Goal: Task Accomplishment & Management: Manage account settings

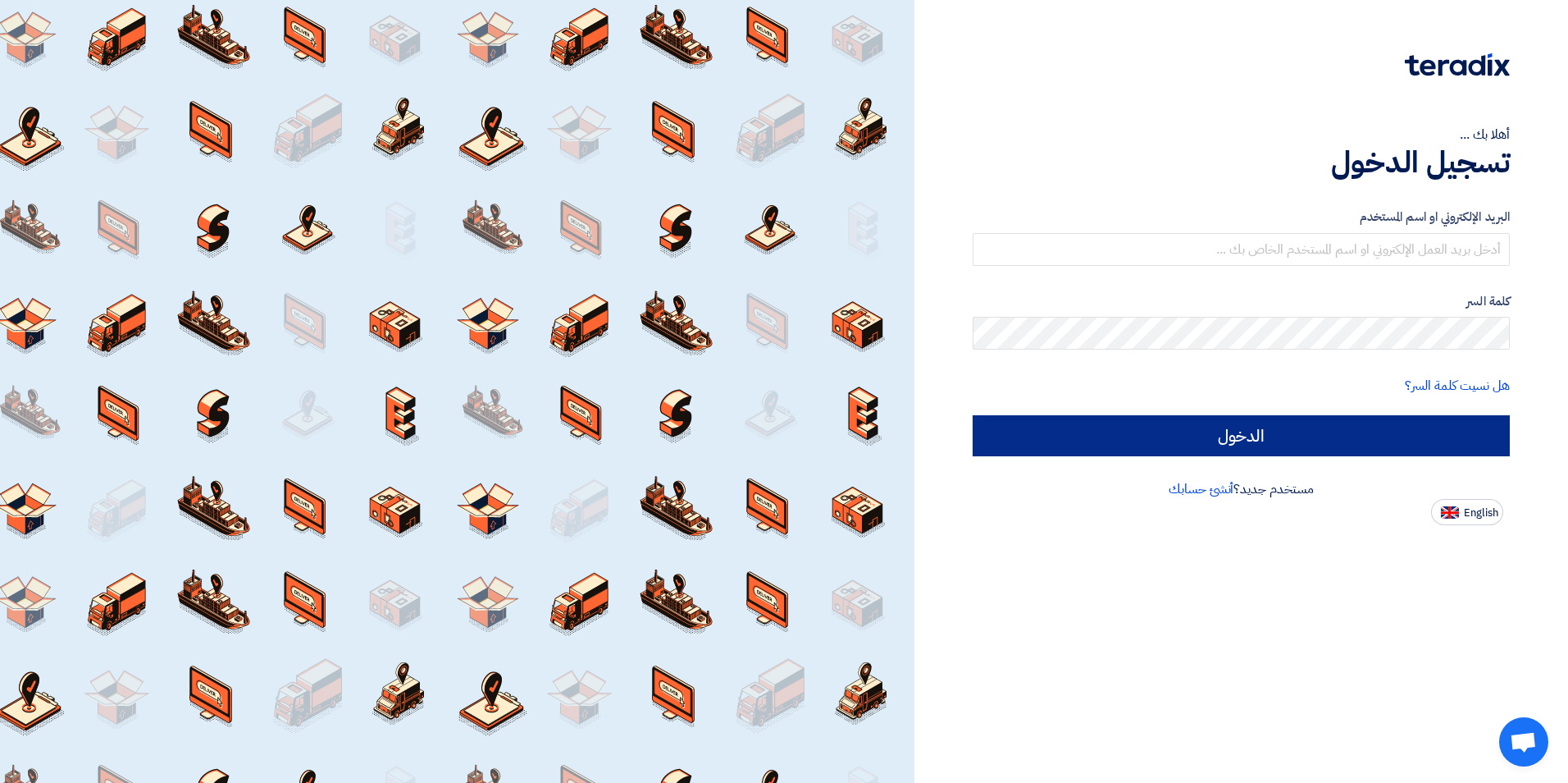
type input "[PERSON_NAME][EMAIL_ADDRESS][DOMAIN_NAME]"
click at [1324, 426] on input "الدخول" at bounding box center [1241, 435] width 537 height 41
type input "Sign in"
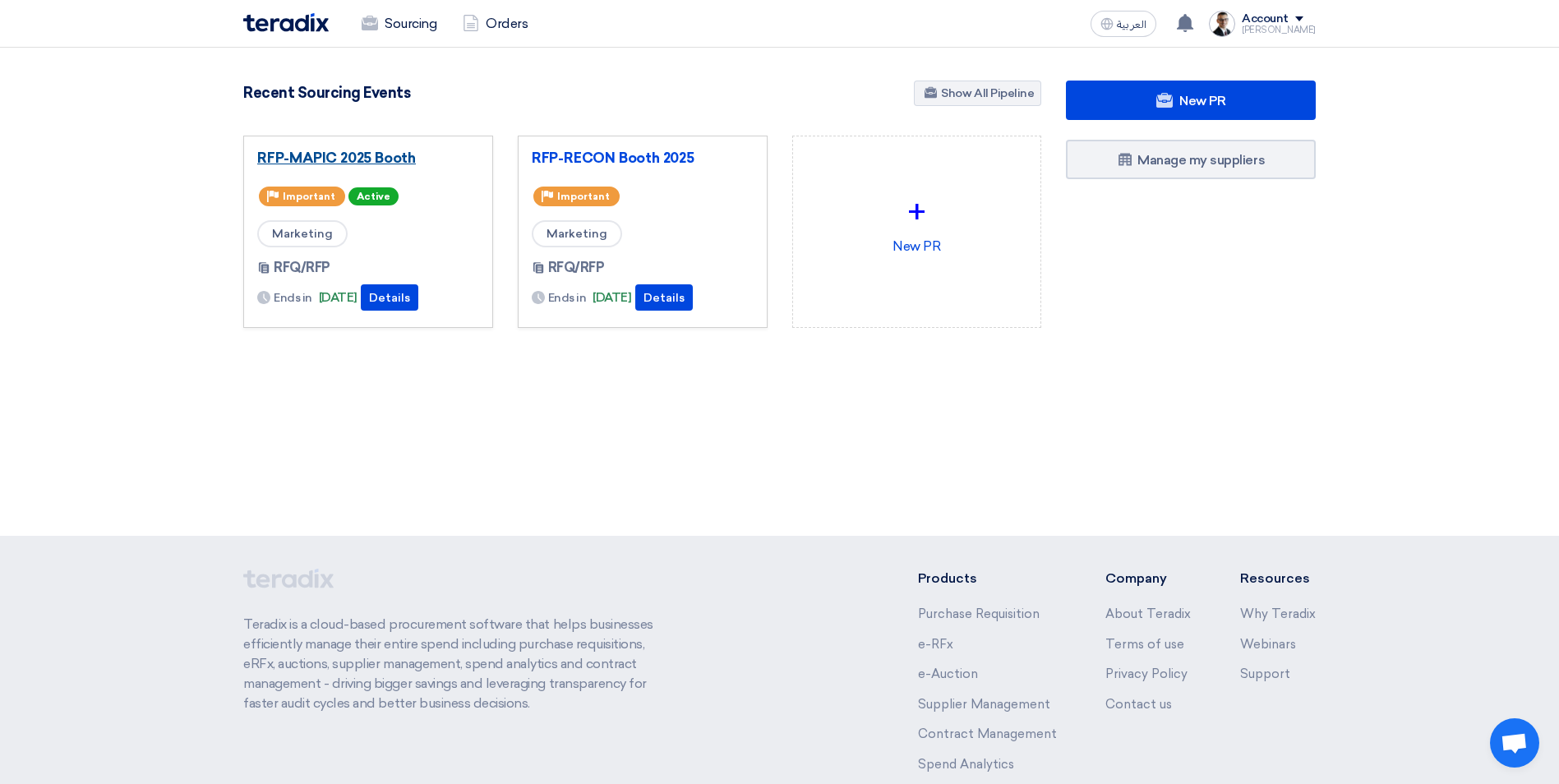
click at [383, 161] on link "RFP-MAPIC 2025 Booth" at bounding box center [368, 157] width 222 height 16
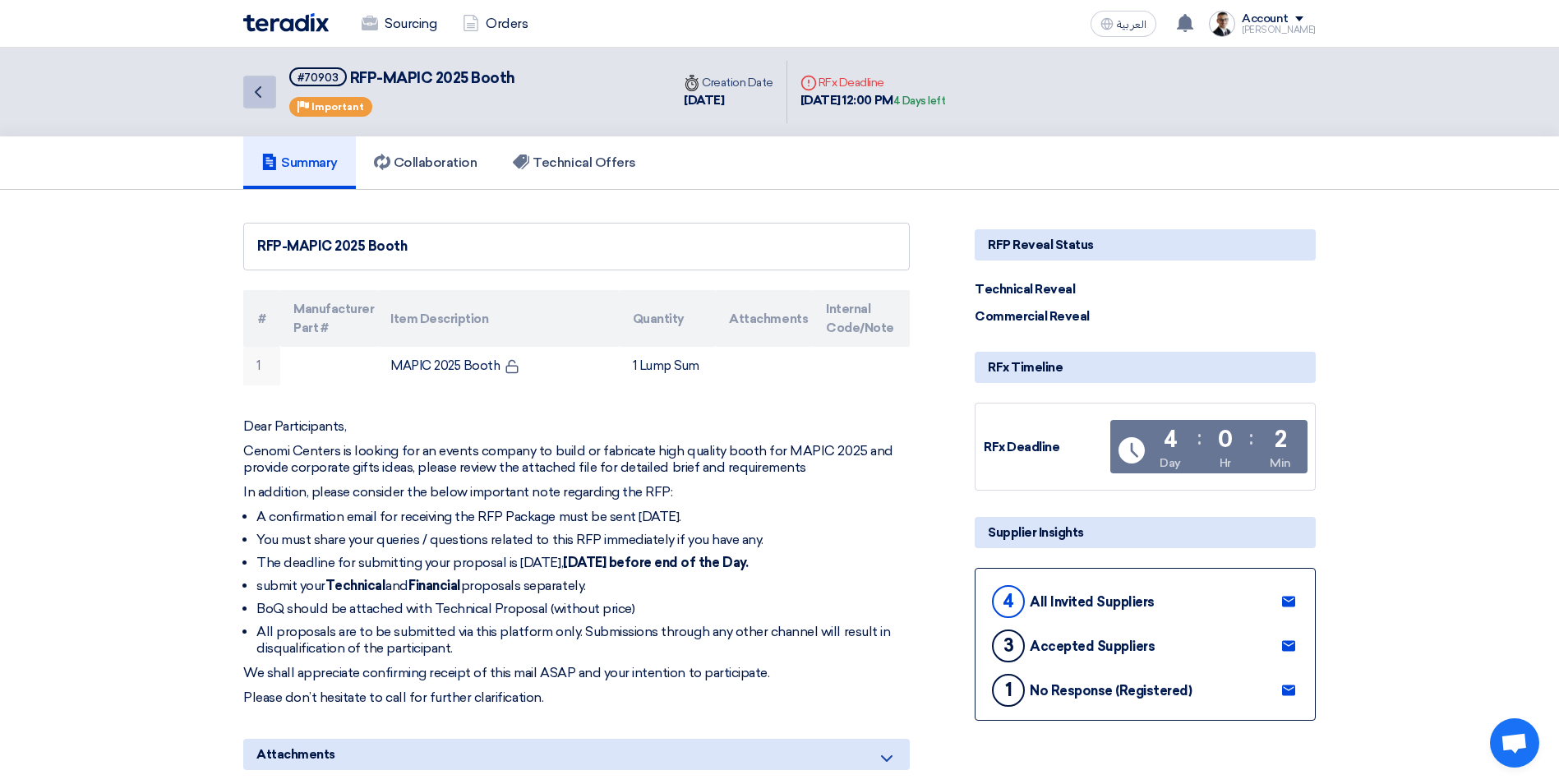
click at [264, 93] on icon "Back" at bounding box center [258, 91] width 19 height 19
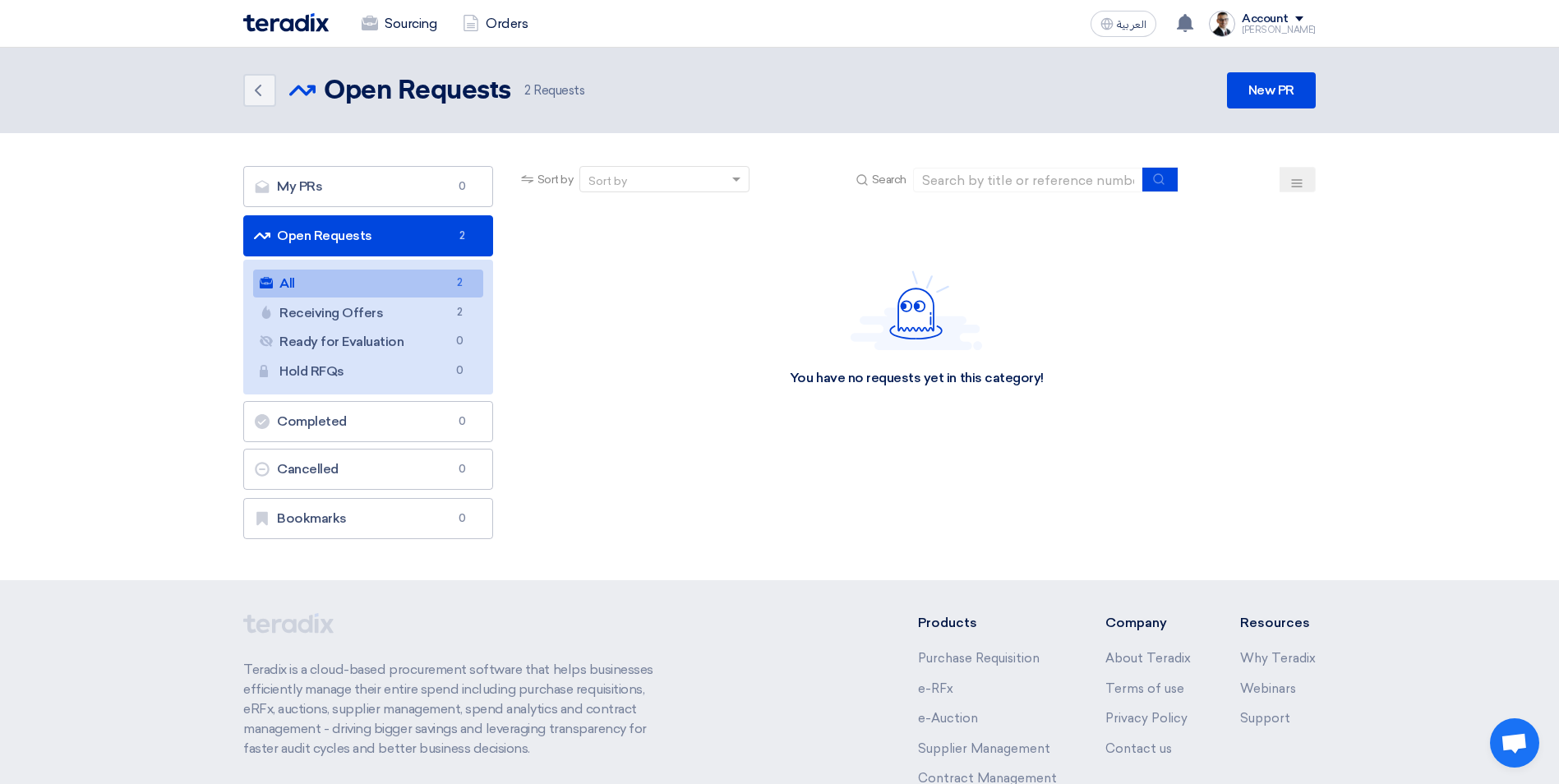
click at [292, 32] on div "Sourcing Orders" at bounding box center [565, 24] width 644 height 37
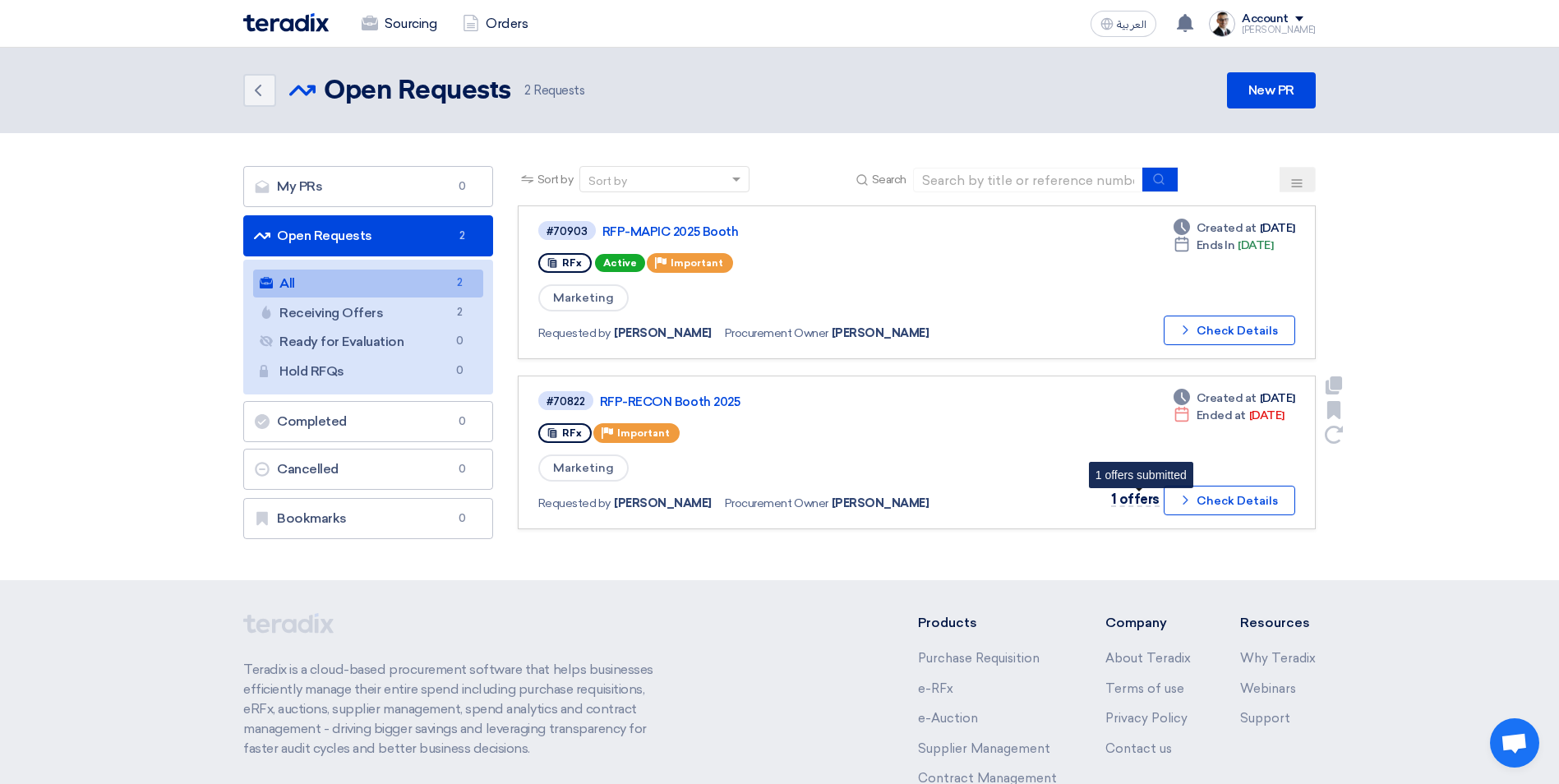
click at [1144, 494] on span "1 offers" at bounding box center [1136, 499] width 48 height 15
click at [1226, 499] on button "Check details Check Details" at bounding box center [1229, 500] width 132 height 30
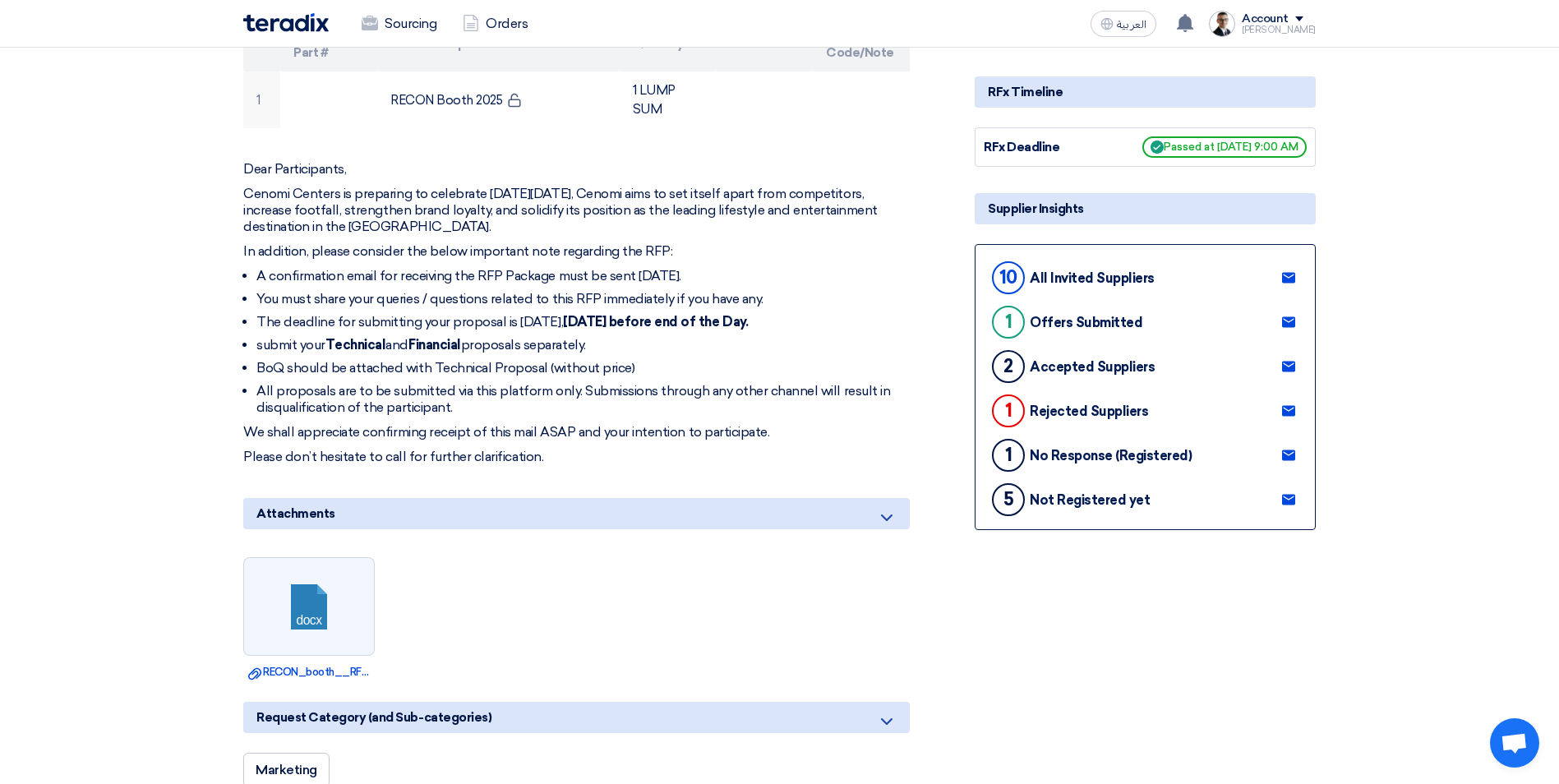
scroll to position [246, 0]
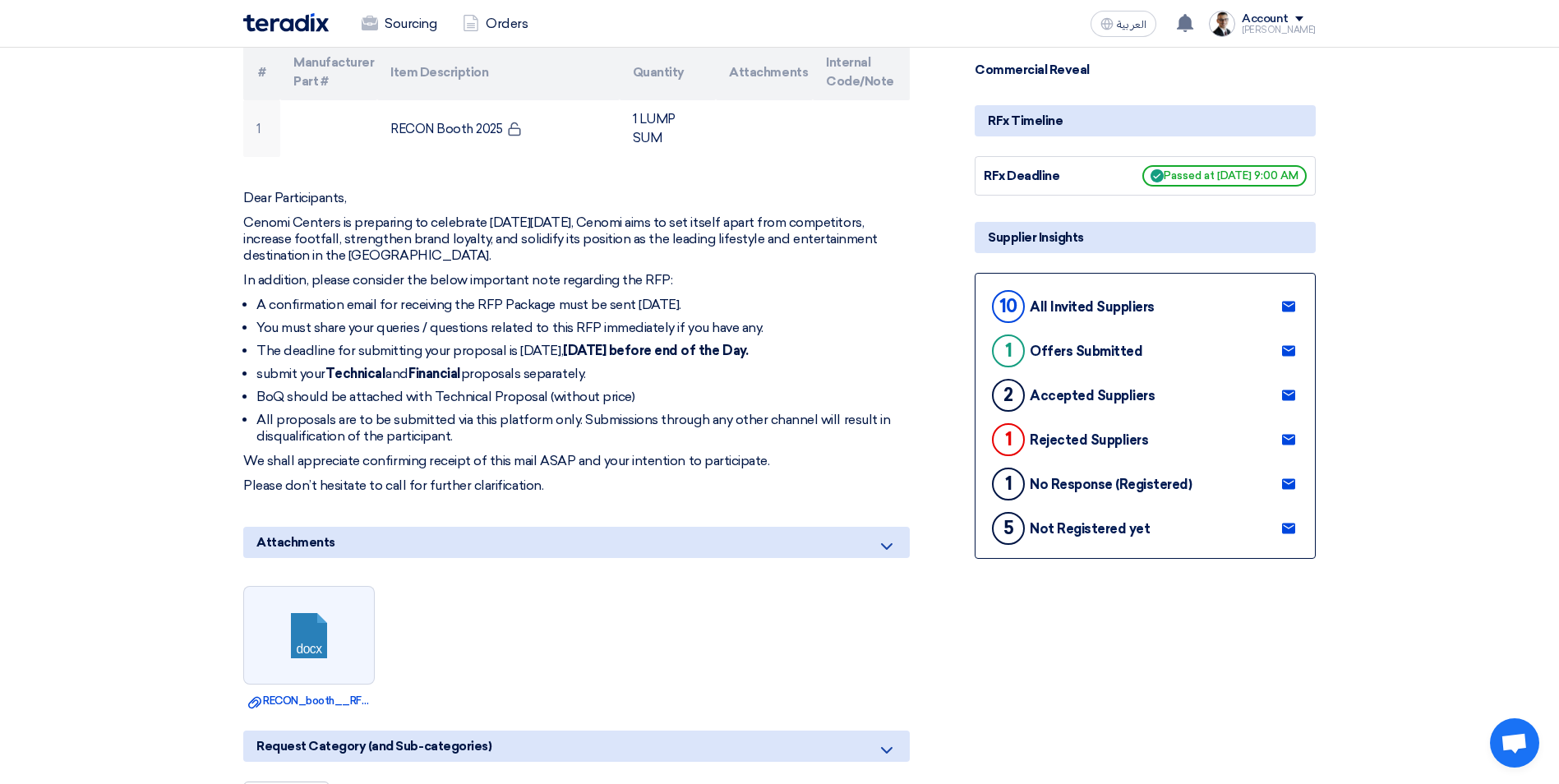
click at [1291, 442] on use at bounding box center [1289, 440] width 13 height 11
click at [1290, 394] on icon at bounding box center [1289, 395] width 13 height 13
click at [1294, 348] on use at bounding box center [1289, 351] width 13 height 11
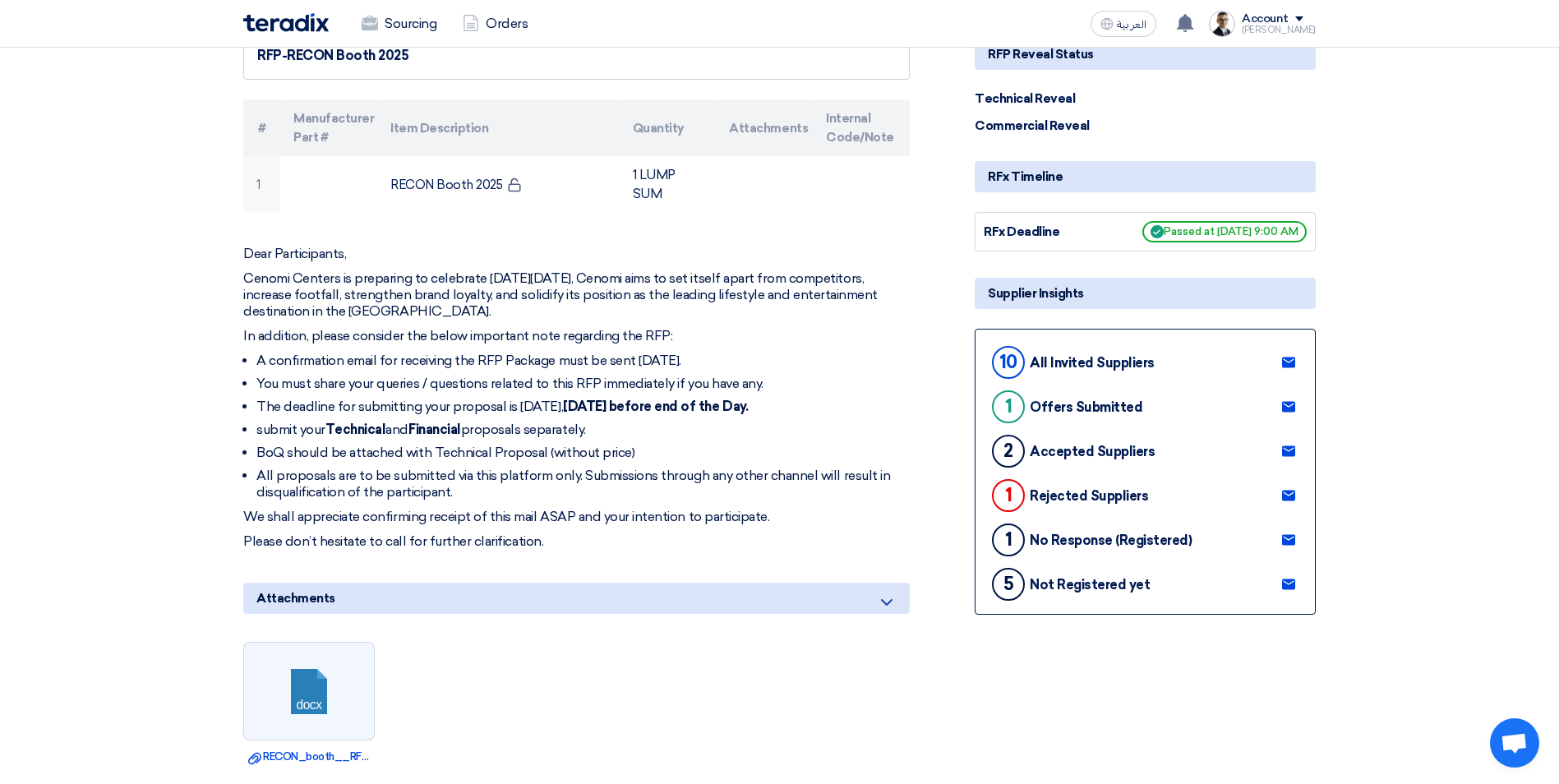
scroll to position [164, 0]
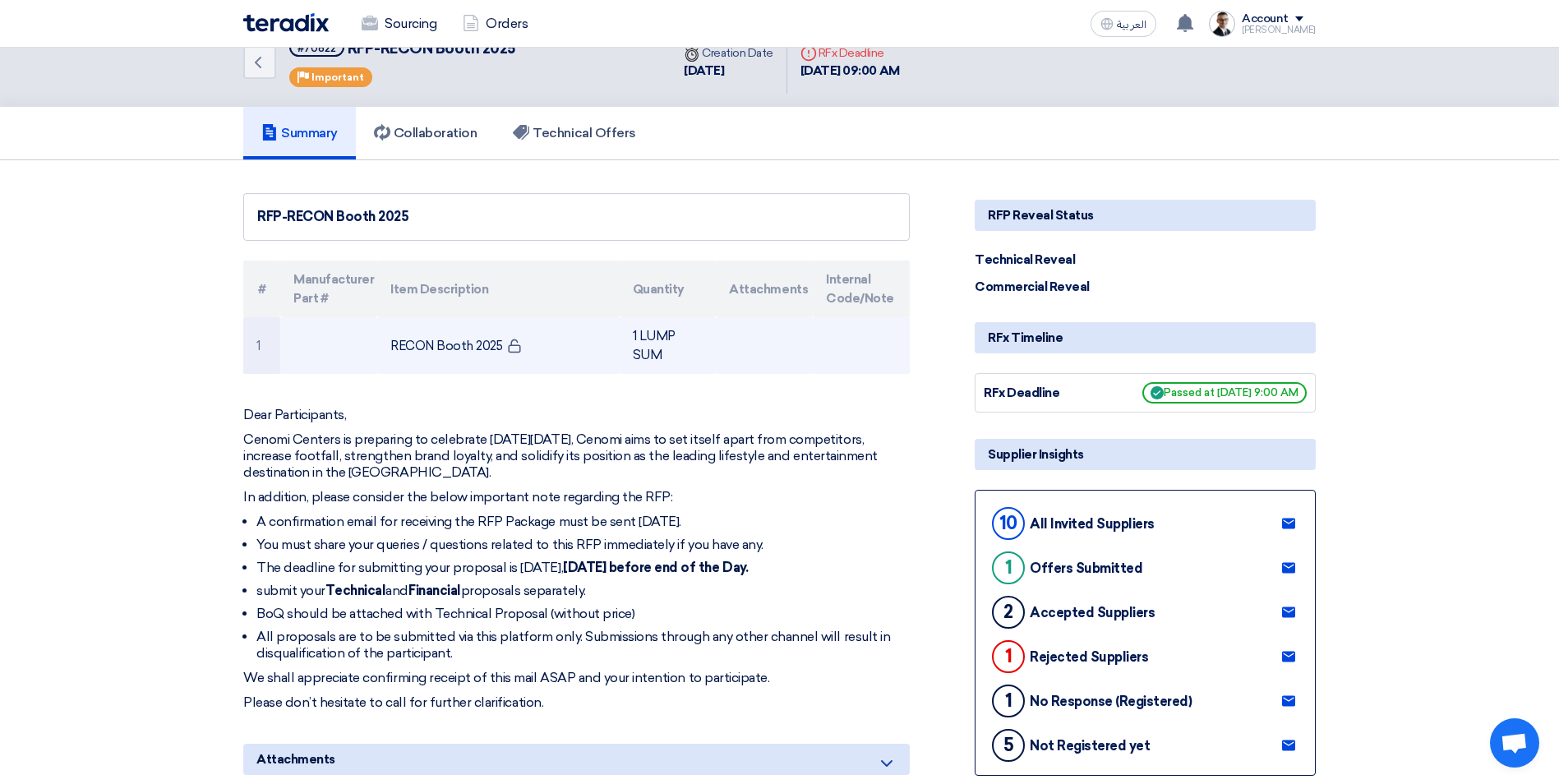
scroll to position [0, 0]
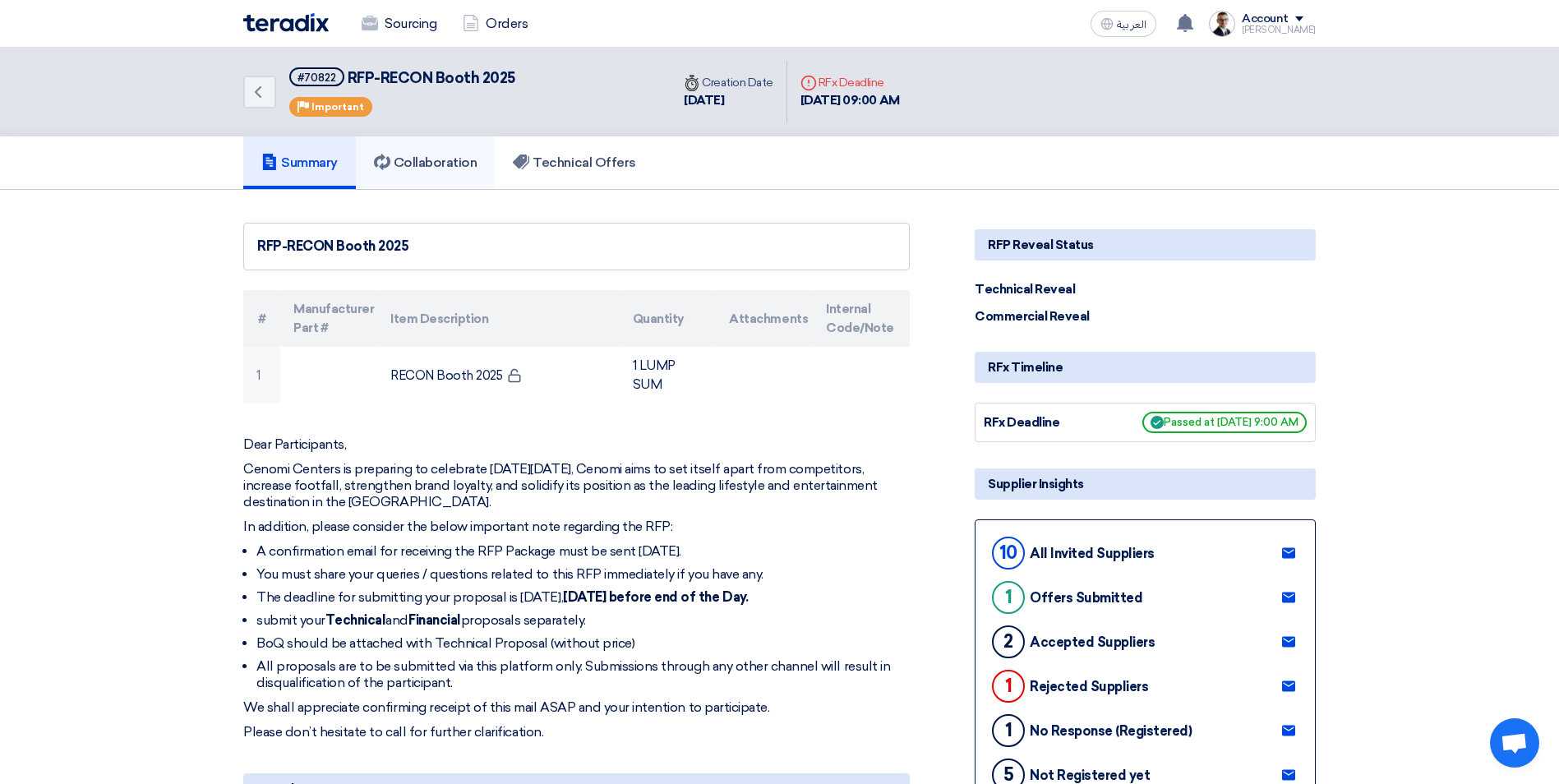
click at [447, 168] on h5 "Collaboration" at bounding box center [426, 163] width 104 height 16
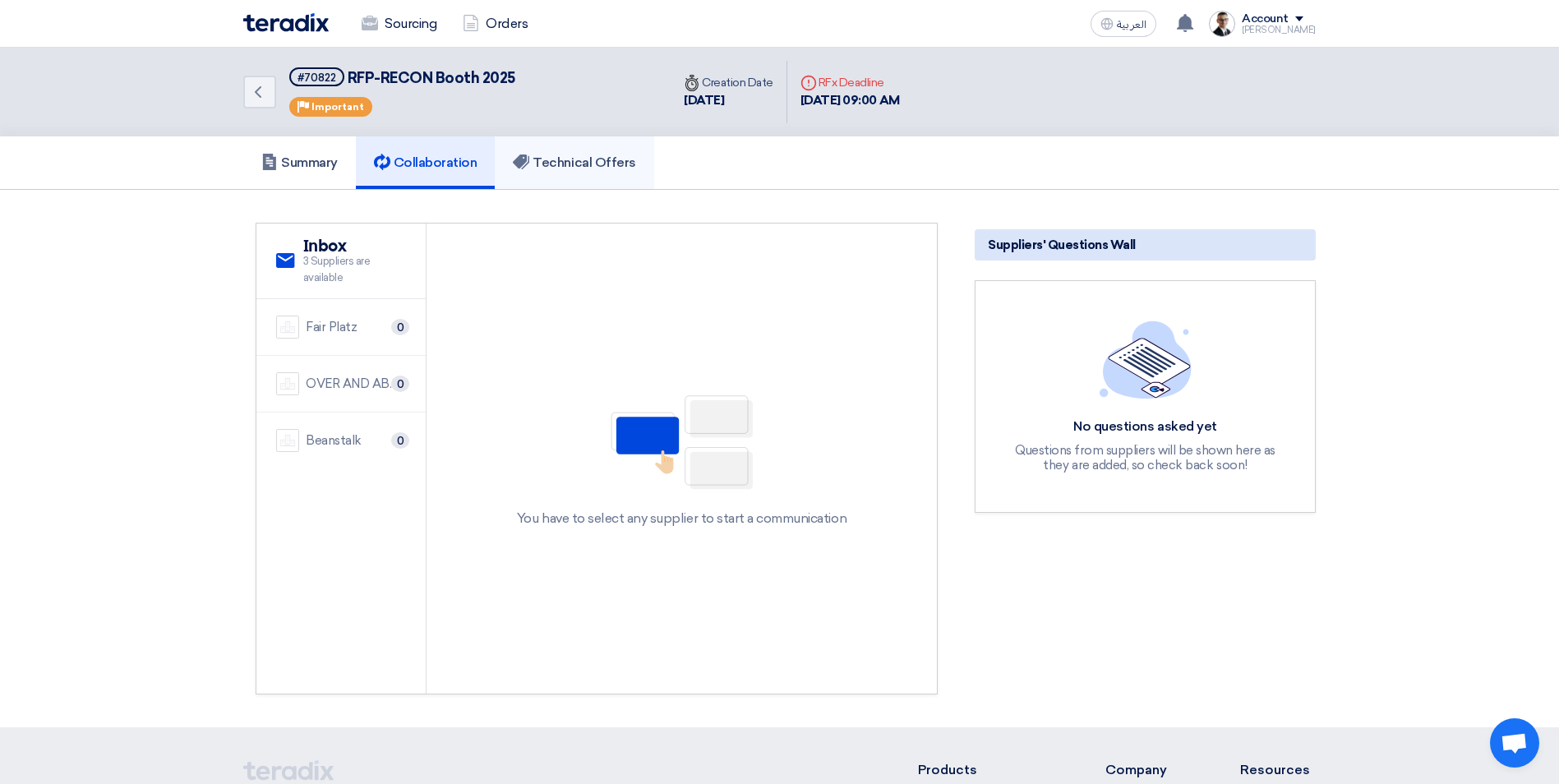
click at [566, 163] on h5 "Technical Offers" at bounding box center [574, 163] width 122 height 16
